Goal: Find specific page/section: Find specific page/section

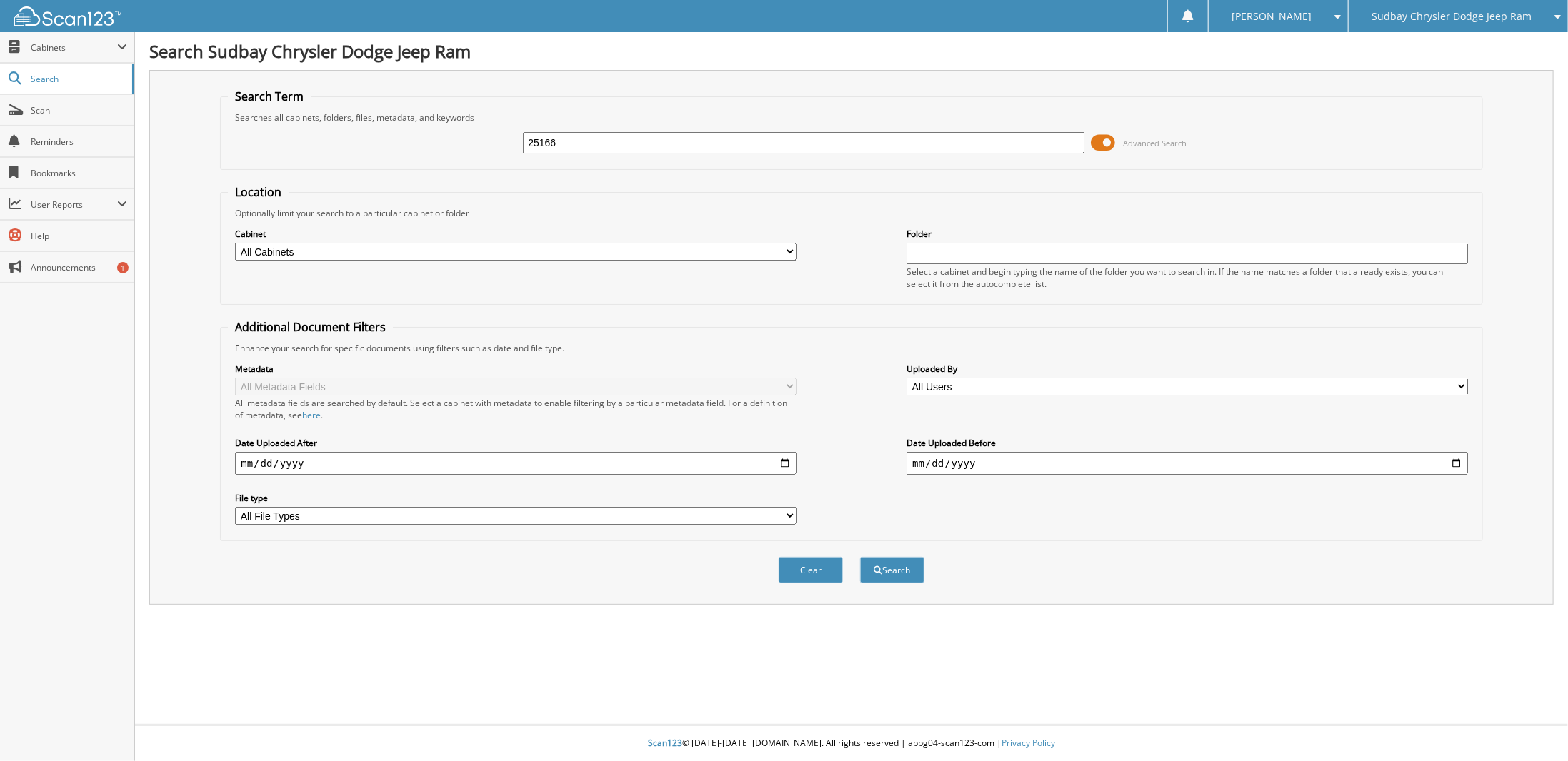
type input "25166"
click at [860, 557] on button "Search" at bounding box center [892, 571] width 64 height 27
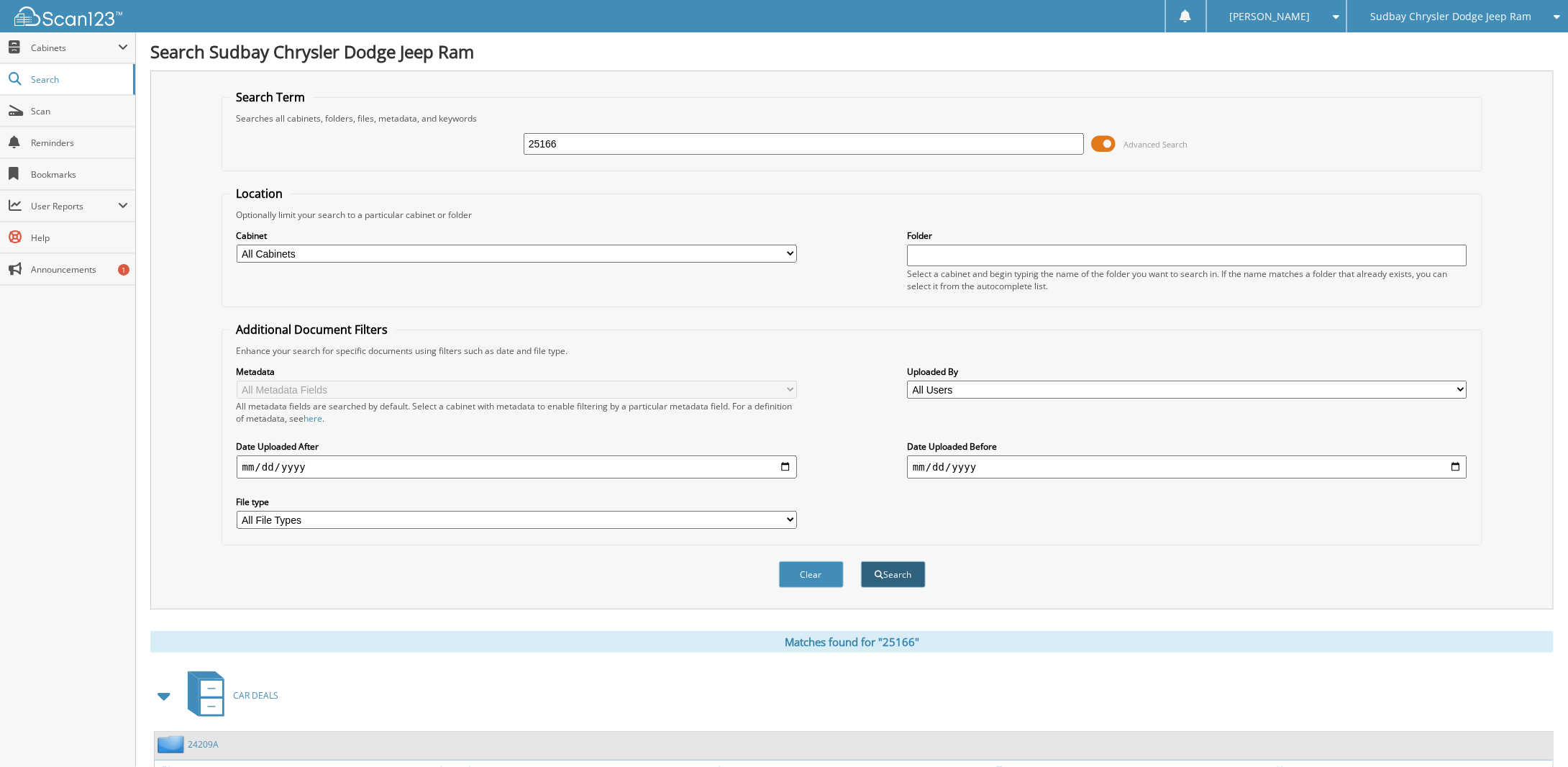
click at [887, 562] on button "Search" at bounding box center [893, 575] width 65 height 27
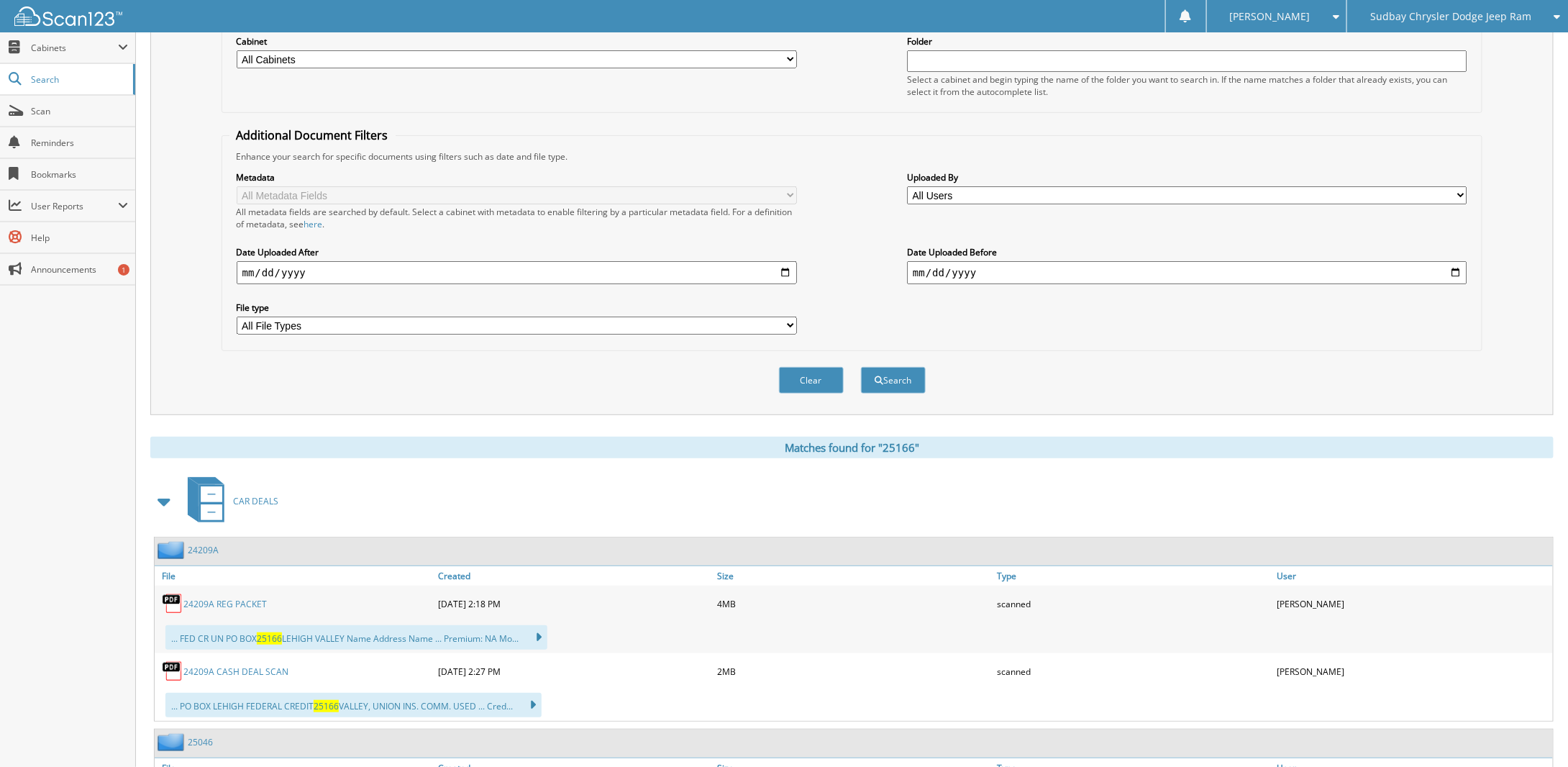
scroll to position [216, 0]
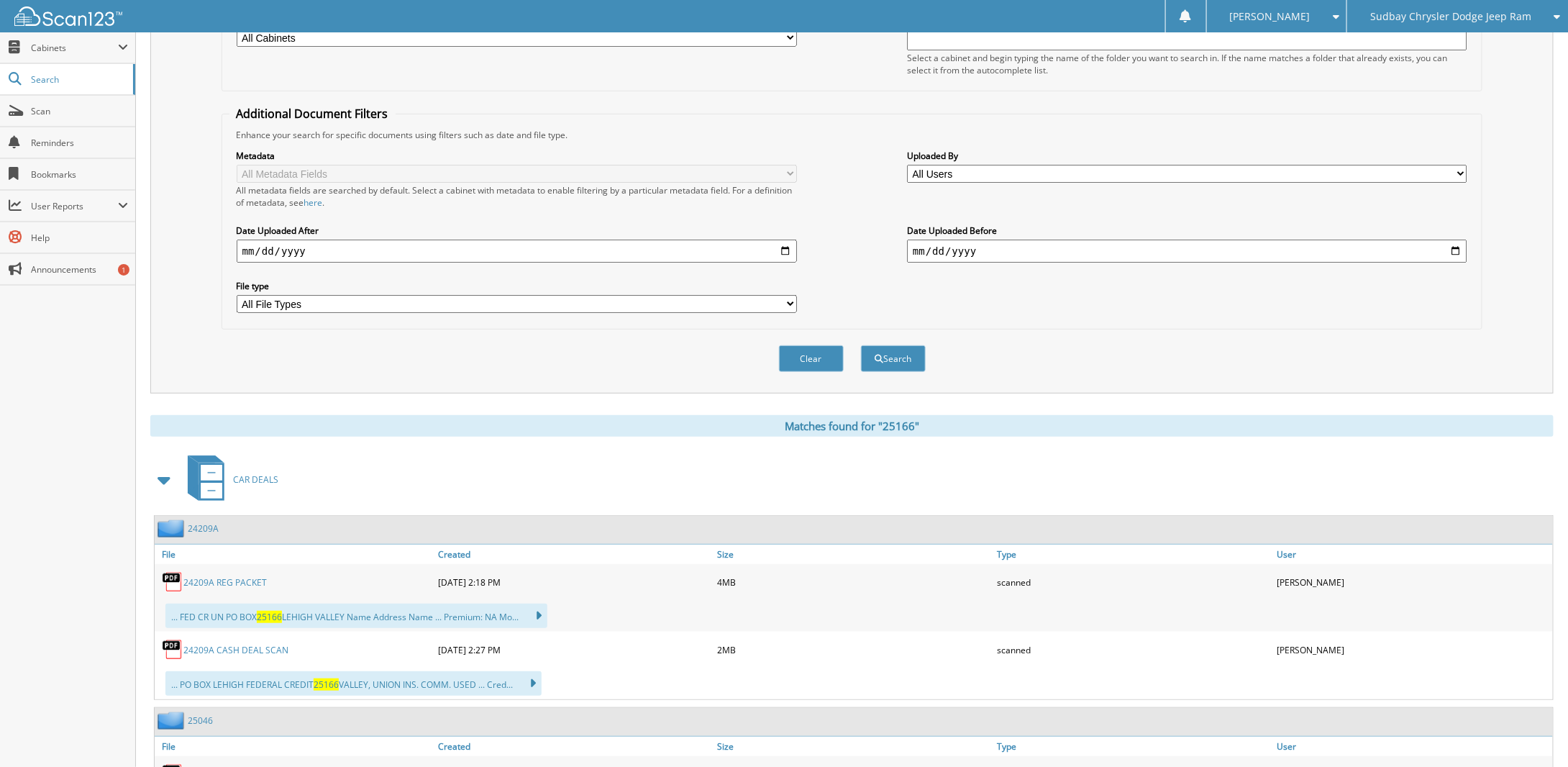
click at [253, 473] on span "CAR DEALS" at bounding box center [255, 479] width 45 height 12
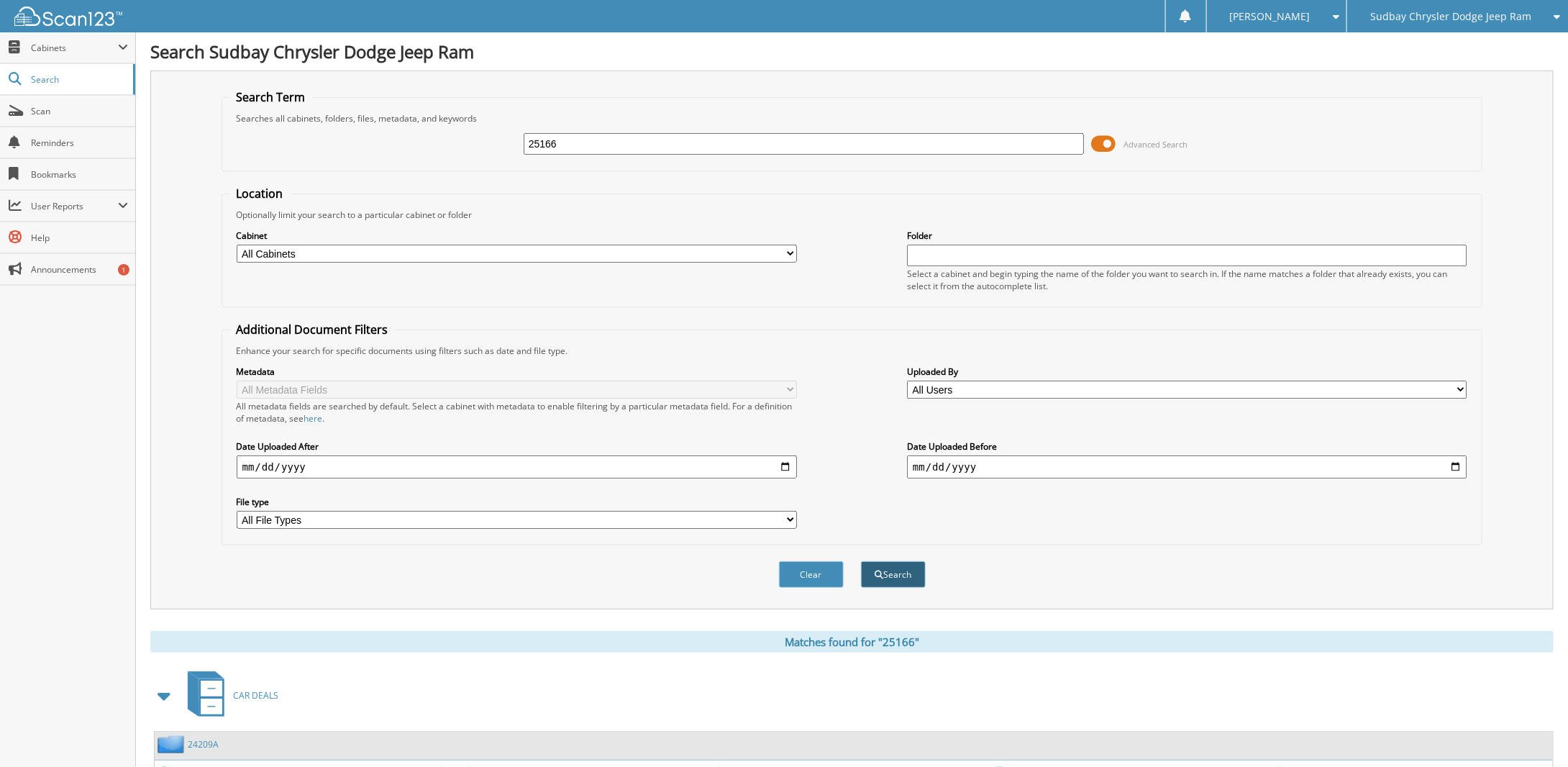
click at [887, 562] on button "Search" at bounding box center [893, 575] width 65 height 27
click at [628, 146] on input "25166" at bounding box center [804, 144] width 561 height 21
type input "22389"
click at [861, 562] on button "Search" at bounding box center [893, 575] width 65 height 27
click at [1109, 140] on span at bounding box center [1103, 144] width 24 height 21
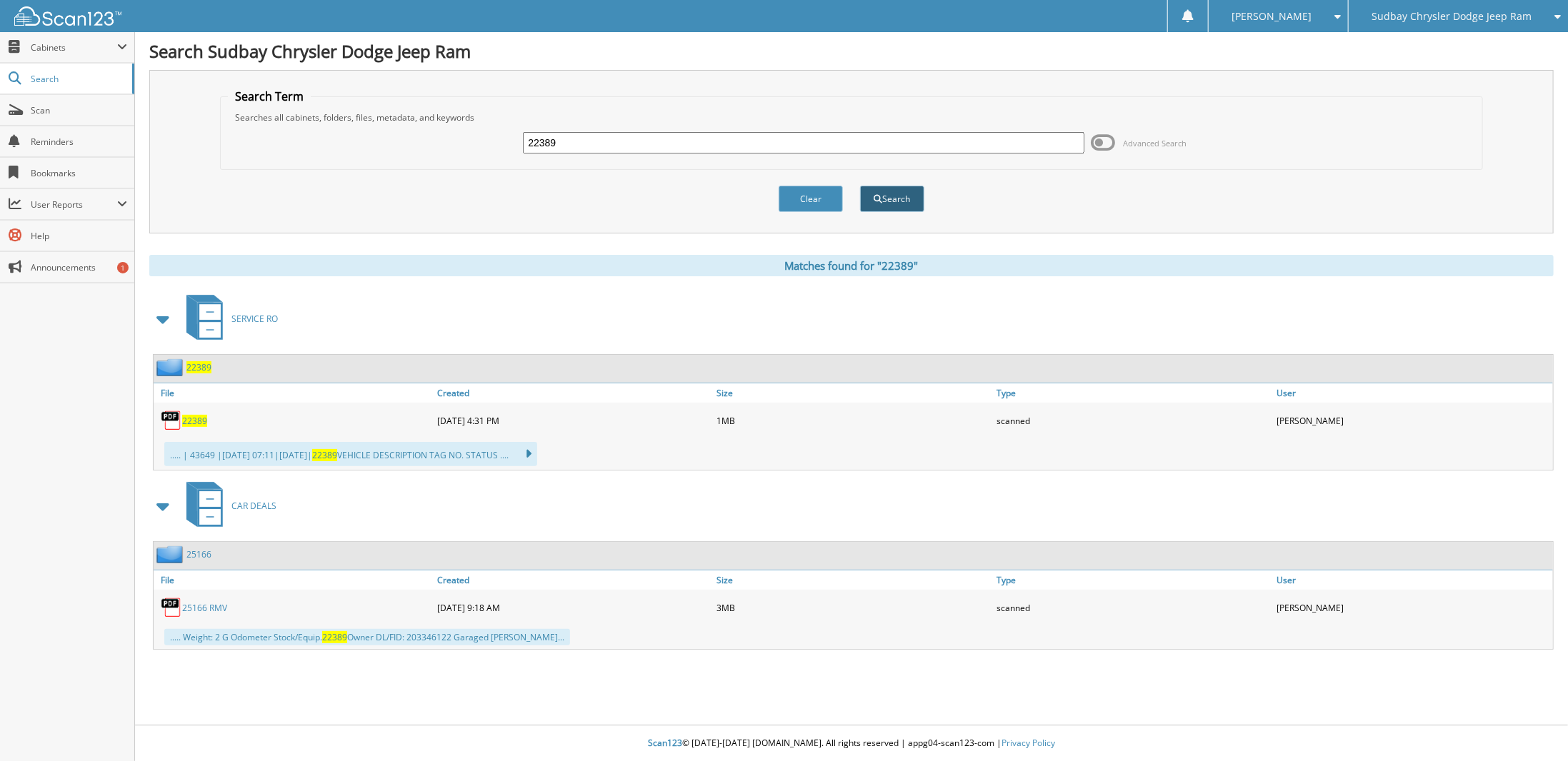
click at [906, 190] on button "Search" at bounding box center [892, 199] width 64 height 27
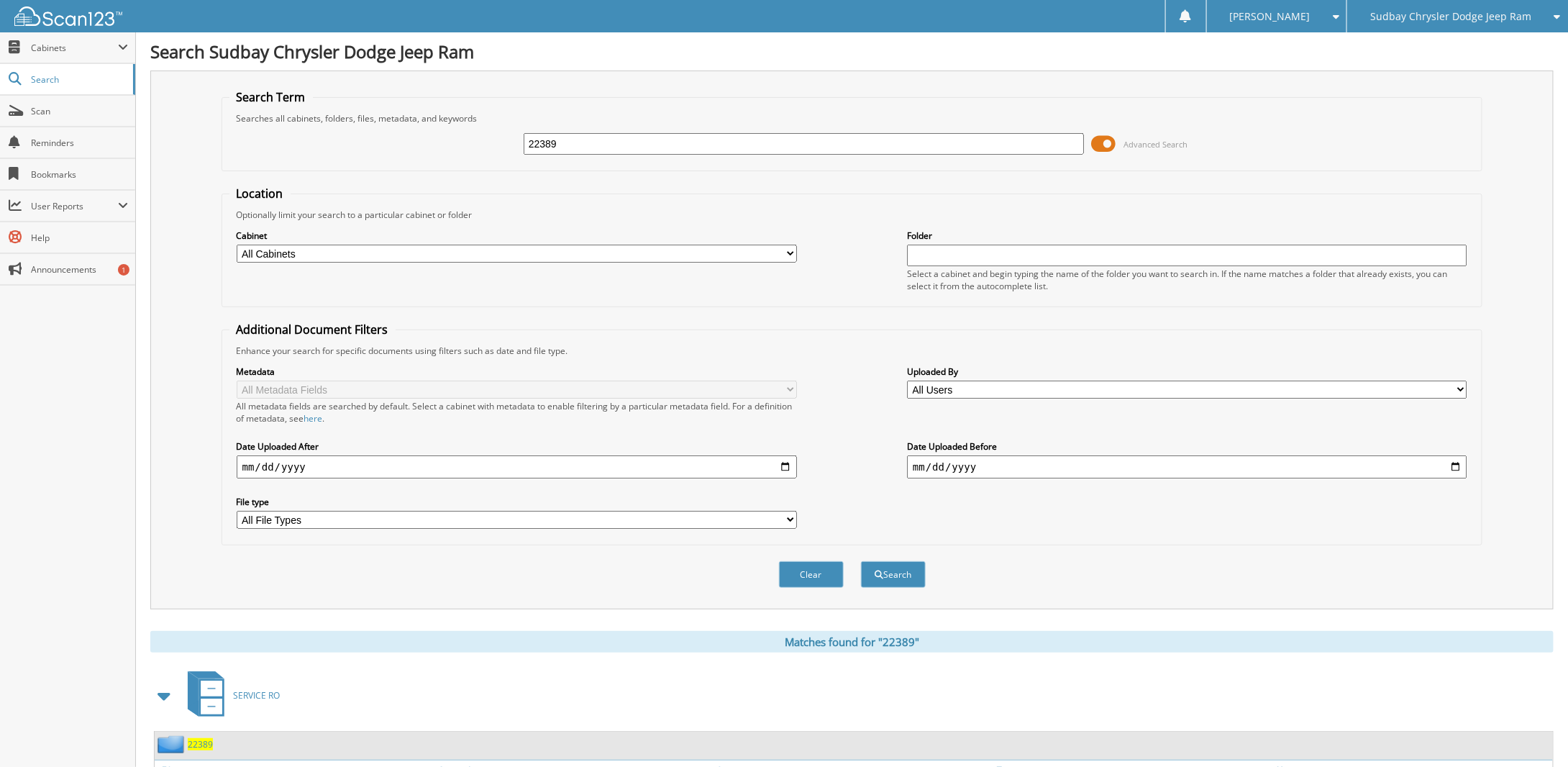
click at [655, 141] on input "22389" at bounding box center [804, 144] width 561 height 21
type input "25166"
click at [861, 562] on button "Search" at bounding box center [893, 575] width 65 height 27
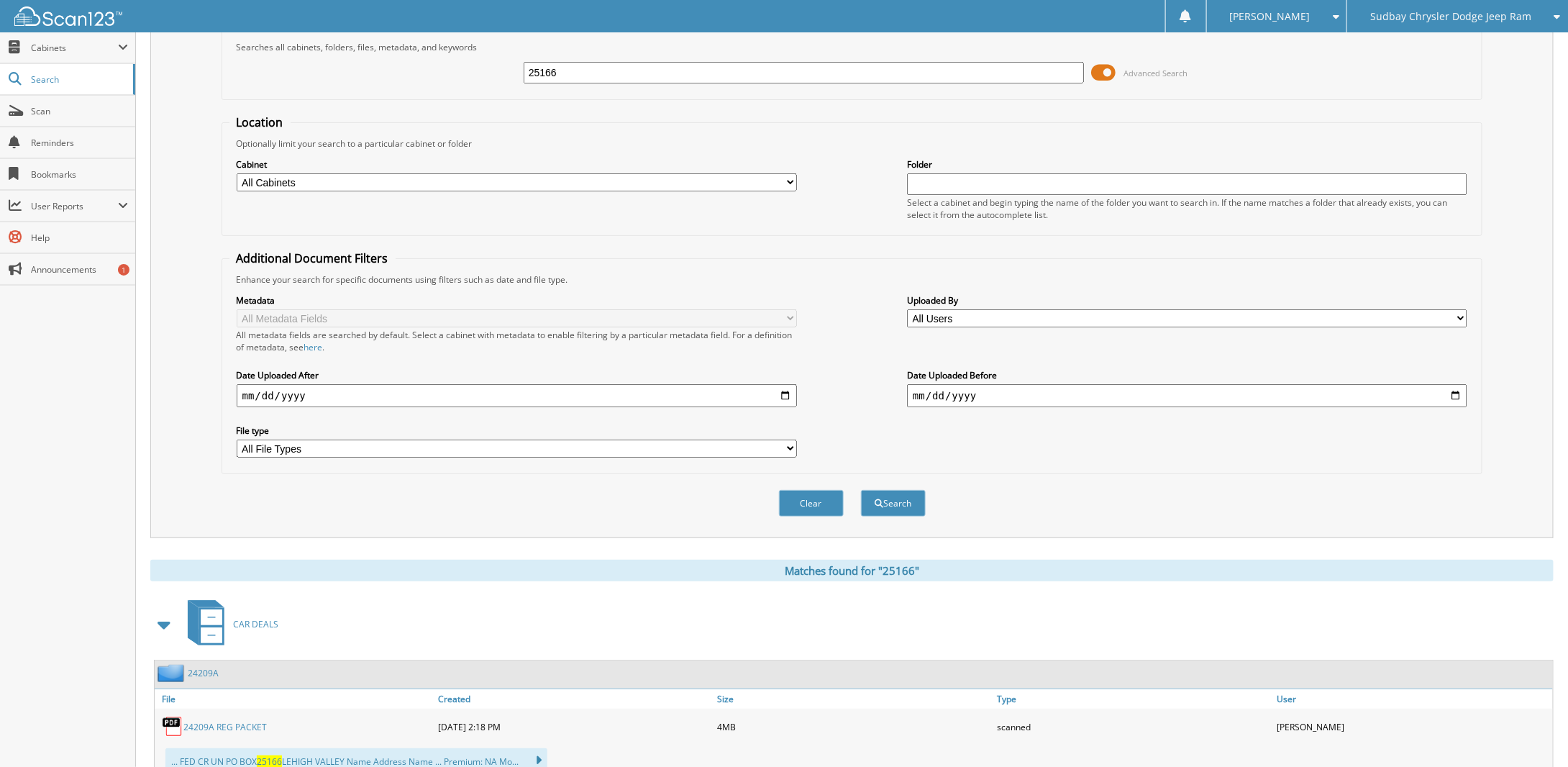
scroll to position [72, 0]
click at [1096, 69] on span at bounding box center [1103, 71] width 24 height 21
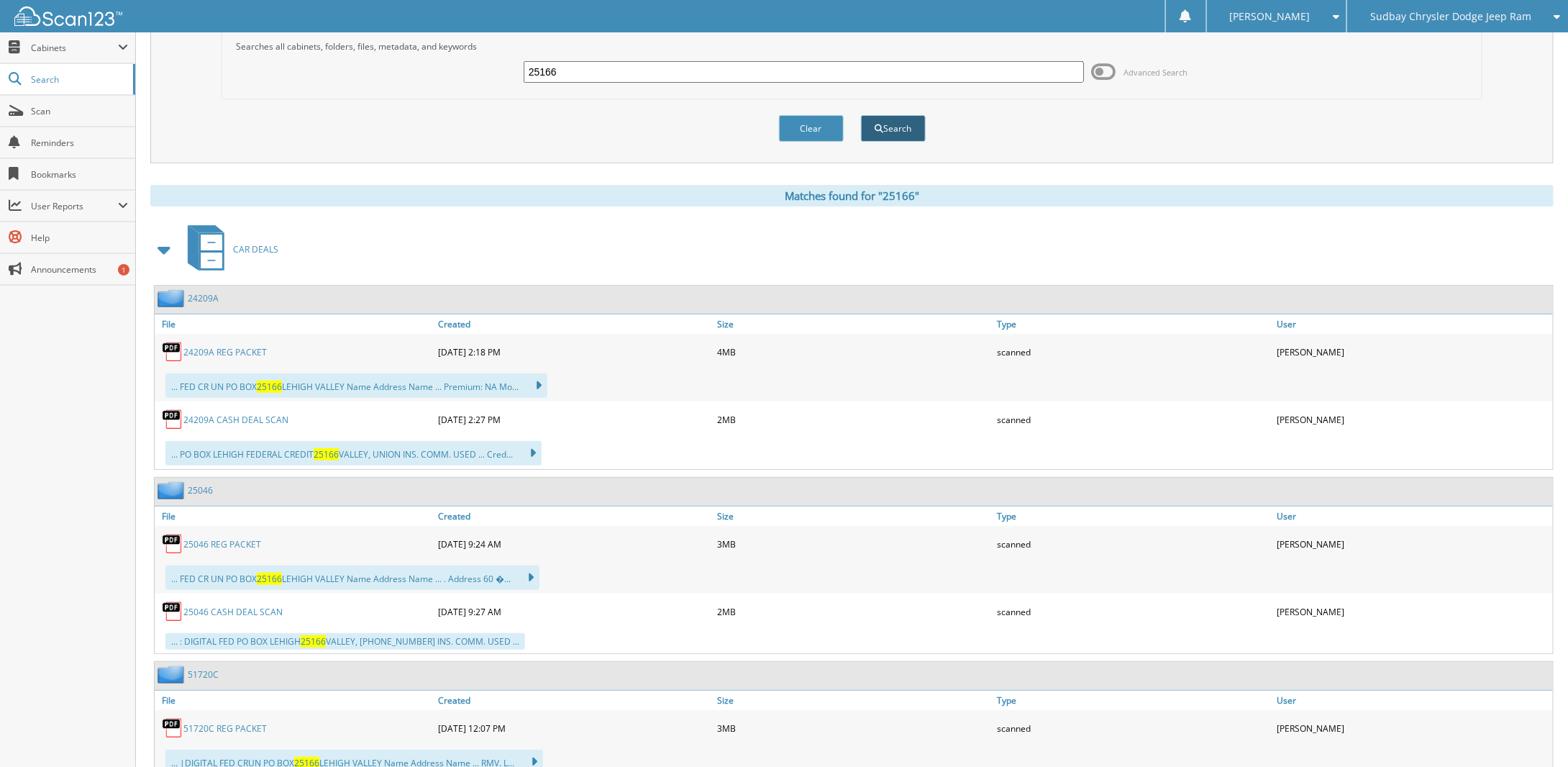
click at [882, 115] on button "Search" at bounding box center [893, 129] width 65 height 27
